Goal: Information Seeking & Learning: Learn about a topic

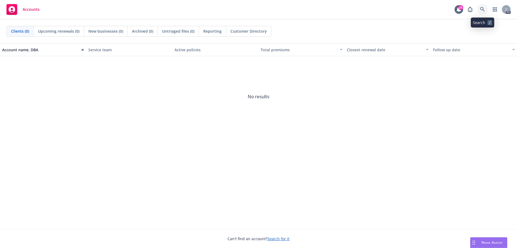
click at [482, 8] on icon at bounding box center [482, 9] width 5 height 5
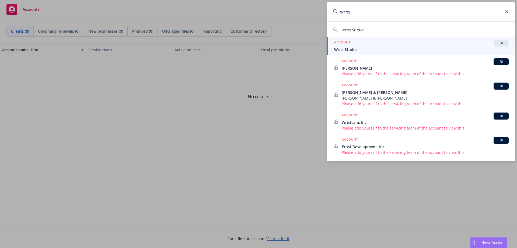
type input "wrns"
click at [360, 47] on span "Wrns Studio" at bounding box center [421, 50] width 175 height 6
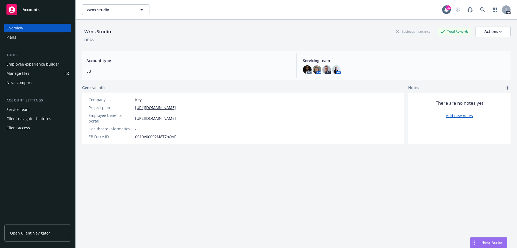
click at [34, 63] on div "Employee experience builder" at bounding box center [32, 64] width 53 height 9
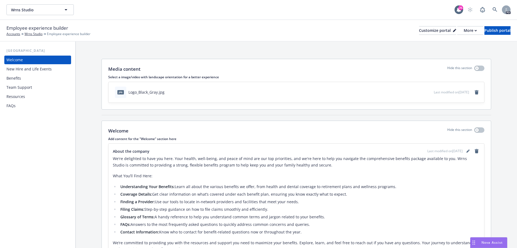
click at [16, 79] on div "Benefits" at bounding box center [13, 78] width 15 height 9
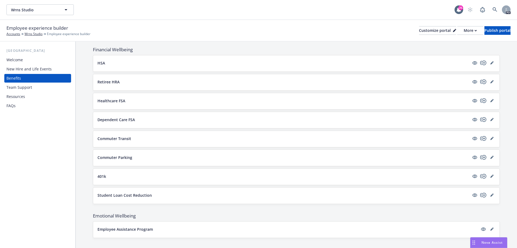
scroll to position [371, 0]
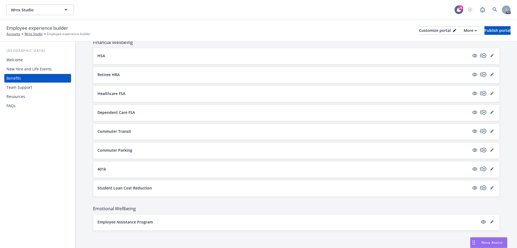
click at [117, 188] on p "Student Loan Cost Reduction" at bounding box center [124, 188] width 54 height 6
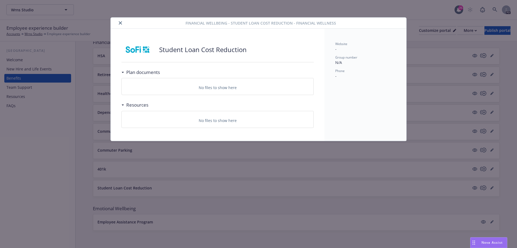
click at [121, 21] on button "close" at bounding box center [120, 23] width 6 height 6
